Goal: Task Accomplishment & Management: Manage account settings

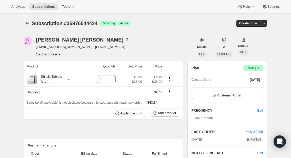
click at [259, 66] on icon at bounding box center [258, 67] width 5 height 5
click at [253, 87] on span "Cancel subscription" at bounding box center [251, 87] width 29 height 4
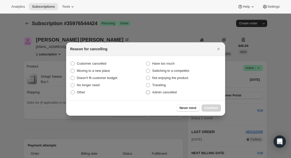
click at [159, 94] on span "Admin cancelled" at bounding box center [164, 92] width 24 height 4
click at [146, 90] on input "Admin cancelled" at bounding box center [146, 90] width 0 height 0
radio input "true"
click at [207, 104] on div "Never mind Continue" at bounding box center [145, 108] width 159 height 16
click at [208, 107] on span "Continue" at bounding box center [210, 108] width 13 height 4
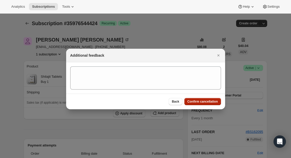
click at [206, 101] on span "Confirm cancellation" at bounding box center [202, 101] width 30 height 4
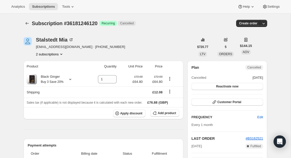
click at [52, 55] on button "2 subscriptions" at bounding box center [50, 53] width 28 height 5
click at [53, 61] on span "30226022568" at bounding box center [50, 63] width 36 height 5
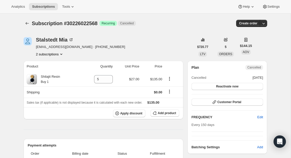
click at [59, 55] on button "2 subscriptions" at bounding box center [50, 53] width 28 height 5
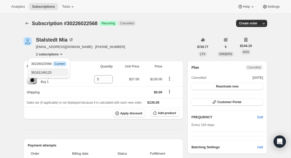
click at [60, 72] on span "36181246120" at bounding box center [49, 72] width 36 height 5
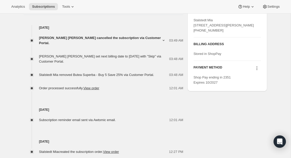
scroll to position [199, 0]
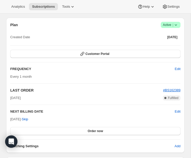
scroll to position [410, 0]
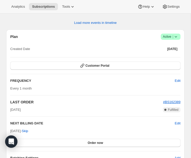
click at [177, 36] on icon at bounding box center [175, 36] width 5 height 5
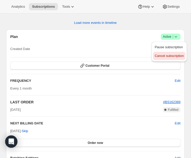
click at [174, 55] on span "Cancel subscription" at bounding box center [168, 56] width 29 height 4
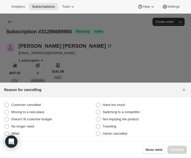
scroll to position [0, 0]
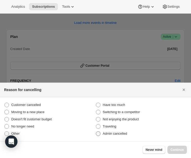
click at [112, 134] on span "Admin cancelled" at bounding box center [115, 133] width 24 height 4
click at [96, 131] on input "Admin cancelled" at bounding box center [96, 131] width 0 height 0
radio input "true"
click at [183, 152] on button "Continue" at bounding box center [176, 150] width 19 height 8
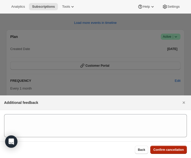
click at [181, 150] on span "Confirm cancellation" at bounding box center [168, 150] width 30 height 4
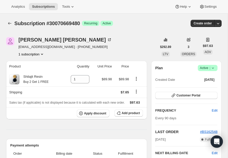
click at [216, 68] on span "Success Active |" at bounding box center [208, 68] width 20 height 6
click at [206, 88] on span "Cancel subscription" at bounding box center [206, 87] width 29 height 4
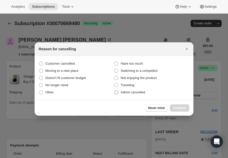
click at [134, 92] on span "Admin cancelled" at bounding box center [133, 92] width 24 height 4
click at [115, 90] on input "Admin cancelled" at bounding box center [114, 90] width 0 height 0
radio input "true"
click at [173, 109] on span "Continue" at bounding box center [179, 108] width 13 height 4
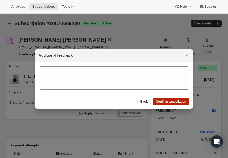
click at [172, 99] on button "Confirm cancellation" at bounding box center [171, 101] width 37 height 7
